Goal: Contribute content: Contribute content

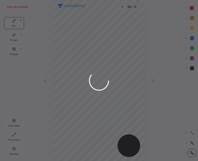
scroll to position [161, 118]
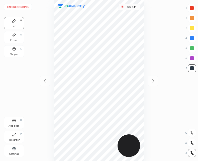
click at [13, 125] on div "Add Slide" at bounding box center [14, 126] width 11 height 3
click at [13, 51] on icon at bounding box center [14, 49] width 4 height 4
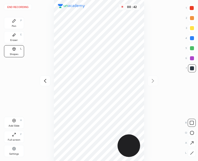
click at [190, 151] on icon at bounding box center [192, 153] width 4 height 4
click at [10, 25] on div "Pen P" at bounding box center [14, 23] width 20 height 12
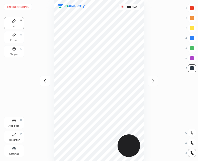
click at [14, 54] on div "Shapes" at bounding box center [14, 54] width 9 height 3
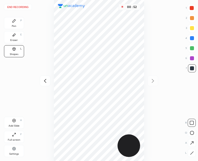
click at [192, 154] on icon at bounding box center [192, 153] width 4 height 4
click at [15, 20] on icon at bounding box center [14, 20] width 3 height 3
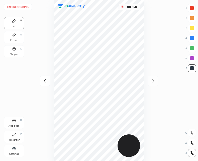
click at [10, 49] on div "Shapes L" at bounding box center [14, 51] width 20 height 12
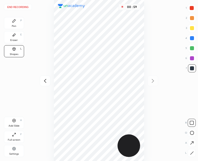
click at [192, 153] on icon at bounding box center [192, 153] width 4 height 4
click at [11, 21] on div "Pen P" at bounding box center [14, 23] width 20 height 12
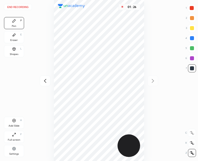
click at [47, 81] on icon at bounding box center [45, 81] width 6 height 6
click at [153, 81] on icon at bounding box center [153, 81] width 6 height 6
click at [46, 78] on icon at bounding box center [45, 81] width 6 height 6
click at [16, 121] on div "Add Slide H" at bounding box center [14, 123] width 20 height 12
click at [46, 81] on icon at bounding box center [45, 81] width 6 height 6
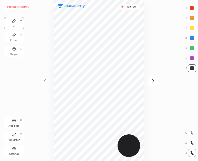
click at [149, 77] on div at bounding box center [153, 81] width 11 height 11
click at [46, 80] on icon at bounding box center [45, 81] width 6 height 6
click at [151, 81] on icon at bounding box center [153, 81] width 6 height 6
click at [48, 79] on icon at bounding box center [45, 81] width 6 height 6
click at [155, 81] on icon at bounding box center [153, 81] width 6 height 6
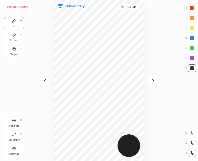
click at [45, 81] on icon at bounding box center [45, 81] width 6 height 6
click at [151, 77] on div at bounding box center [153, 81] width 11 height 11
click at [50, 76] on div "02 : 50" at bounding box center [99, 80] width 118 height 161
click at [45, 79] on icon at bounding box center [45, 81] width 6 height 6
click at [155, 83] on icon at bounding box center [153, 81] width 6 height 6
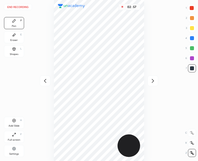
click at [45, 83] on icon at bounding box center [45, 81] width 6 height 6
click at [17, 121] on div "Add Slide H" at bounding box center [14, 123] width 20 height 12
click at [155, 80] on icon at bounding box center [153, 81] width 6 height 6
click at [154, 81] on icon at bounding box center [153, 81] width 6 height 6
click at [47, 79] on icon at bounding box center [45, 81] width 6 height 6
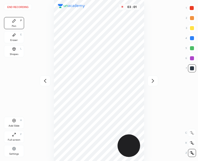
click at [44, 81] on icon at bounding box center [45, 81] width 6 height 6
click at [45, 81] on icon at bounding box center [45, 81] width 6 height 6
click at [155, 81] on icon at bounding box center [153, 81] width 6 height 6
click at [154, 81] on icon at bounding box center [153, 81] width 6 height 6
click at [46, 83] on icon at bounding box center [45, 81] width 6 height 6
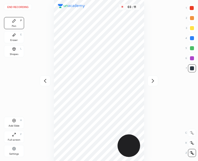
click at [43, 81] on icon at bounding box center [45, 81] width 6 height 6
click at [151, 82] on icon at bounding box center [153, 81] width 6 height 6
click at [45, 84] on div at bounding box center [45, 81] width 11 height 11
click at [156, 79] on icon at bounding box center [153, 81] width 6 height 6
click at [50, 81] on div at bounding box center [45, 81] width 11 height 11
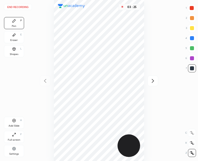
click at [152, 83] on icon at bounding box center [153, 81] width 6 height 6
click at [45, 78] on icon at bounding box center [45, 81] width 6 height 6
click at [152, 83] on icon at bounding box center [153, 81] width 6 height 6
click at [45, 78] on icon at bounding box center [45, 81] width 6 height 6
click at [14, 122] on icon at bounding box center [14, 120] width 3 height 3
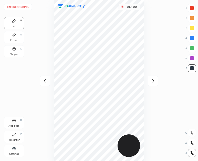
click at [17, 47] on div "Shapes L" at bounding box center [14, 51] width 20 height 12
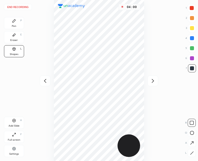
click at [192, 133] on icon at bounding box center [192, 133] width 4 height 4
click at [192, 152] on icon at bounding box center [192, 153] width 4 height 4
click at [17, 21] on div "Pen P" at bounding box center [14, 23] width 20 height 12
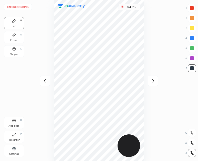
click at [156, 82] on icon at bounding box center [153, 81] width 6 height 6
click at [46, 81] on icon at bounding box center [45, 81] width 6 height 6
click at [14, 49] on icon at bounding box center [14, 48] width 3 height 3
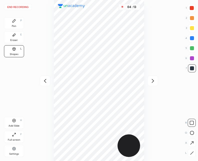
click at [191, 151] on icon at bounding box center [192, 153] width 4 height 4
click at [19, 20] on div "Pen P" at bounding box center [14, 23] width 20 height 12
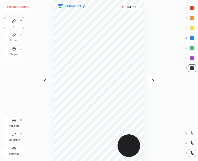
click at [46, 82] on icon at bounding box center [45, 81] width 2 height 4
click at [44, 84] on div "04 : 17" at bounding box center [99, 80] width 118 height 161
click at [148, 83] on div at bounding box center [153, 81] width 11 height 11
click at [47, 78] on icon at bounding box center [45, 81] width 6 height 6
click at [152, 83] on icon at bounding box center [153, 81] width 6 height 6
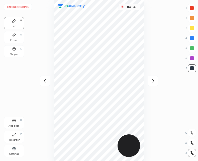
click at [18, 53] on div "Shapes" at bounding box center [14, 54] width 9 height 3
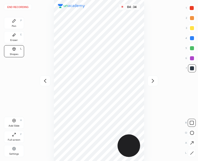
click at [192, 132] on icon at bounding box center [192, 133] width 4 height 4
click at [13, 22] on icon at bounding box center [14, 20] width 3 height 3
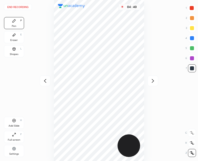
click at [191, 151] on icon at bounding box center [192, 153] width 5 height 4
click at [15, 49] on icon at bounding box center [14, 48] width 3 height 3
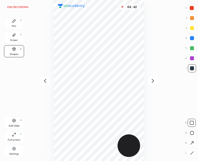
click at [194, 152] on icon at bounding box center [192, 153] width 4 height 4
click at [16, 22] on icon at bounding box center [14, 21] width 4 height 4
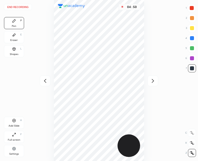
click at [150, 83] on div at bounding box center [153, 81] width 11 height 11
click at [153, 83] on icon at bounding box center [153, 81] width 6 height 6
click at [42, 79] on div at bounding box center [45, 81] width 11 height 11
click at [46, 79] on icon at bounding box center [45, 81] width 6 height 6
click at [20, 7] on button "End recording" at bounding box center [18, 7] width 28 height 6
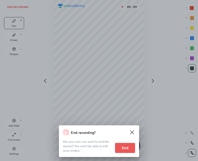
click at [129, 144] on button "End" at bounding box center [125, 148] width 20 height 10
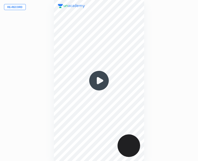
click at [33, 76] on div "Re-record 00 : 00" at bounding box center [99, 80] width 198 height 161
click at [99, 81] on img at bounding box center [99, 81] width 24 height 24
